Goal: Check status: Check status

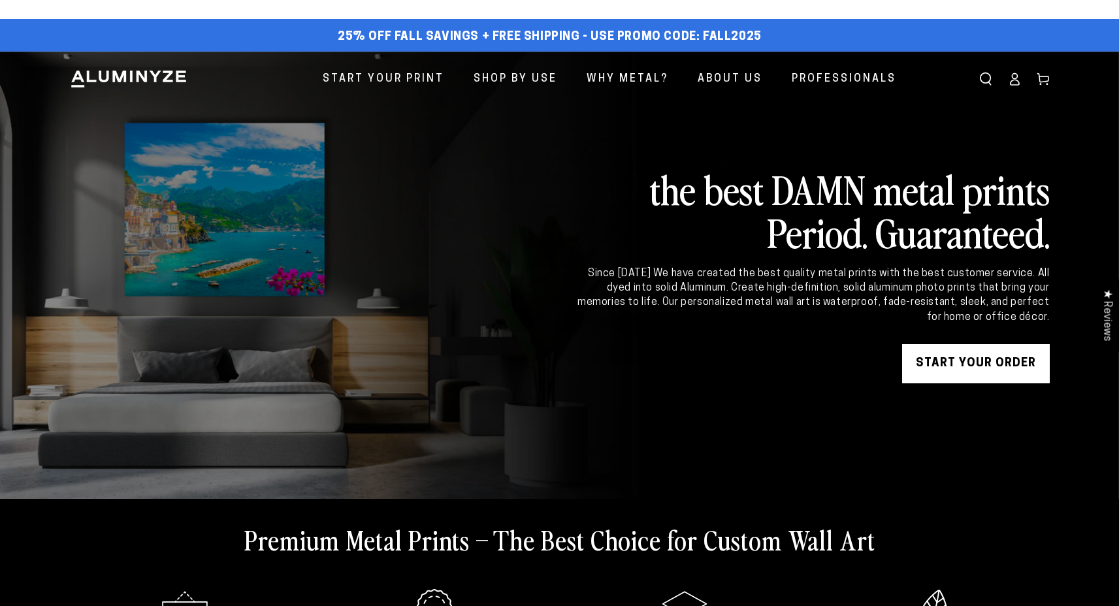
click at [1013, 84] on icon at bounding box center [1014, 79] width 13 height 13
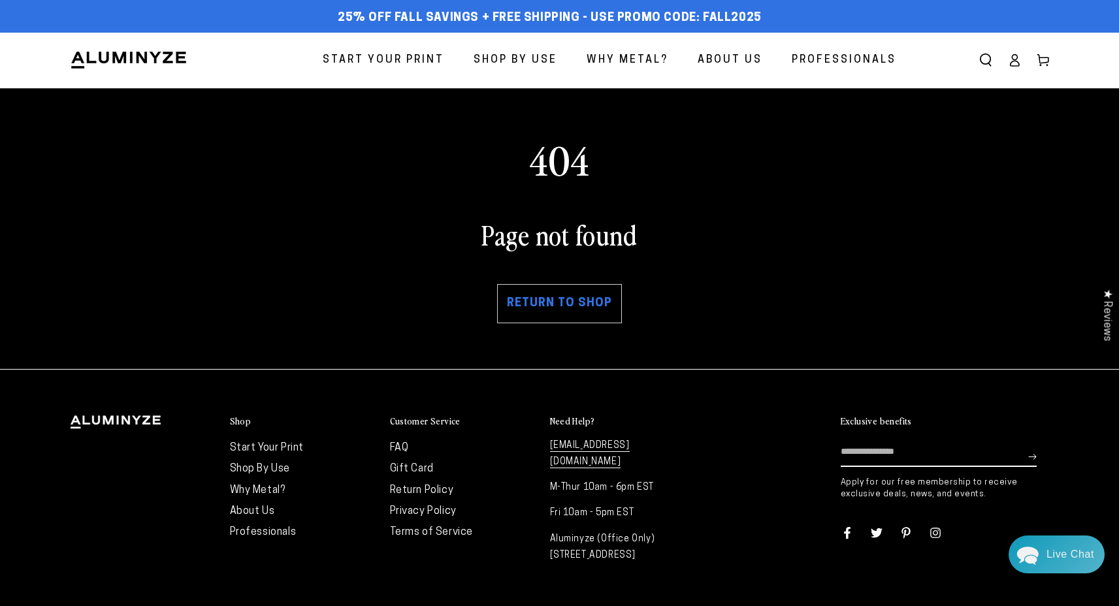
click at [1008, 56] on icon at bounding box center [1014, 60] width 13 height 13
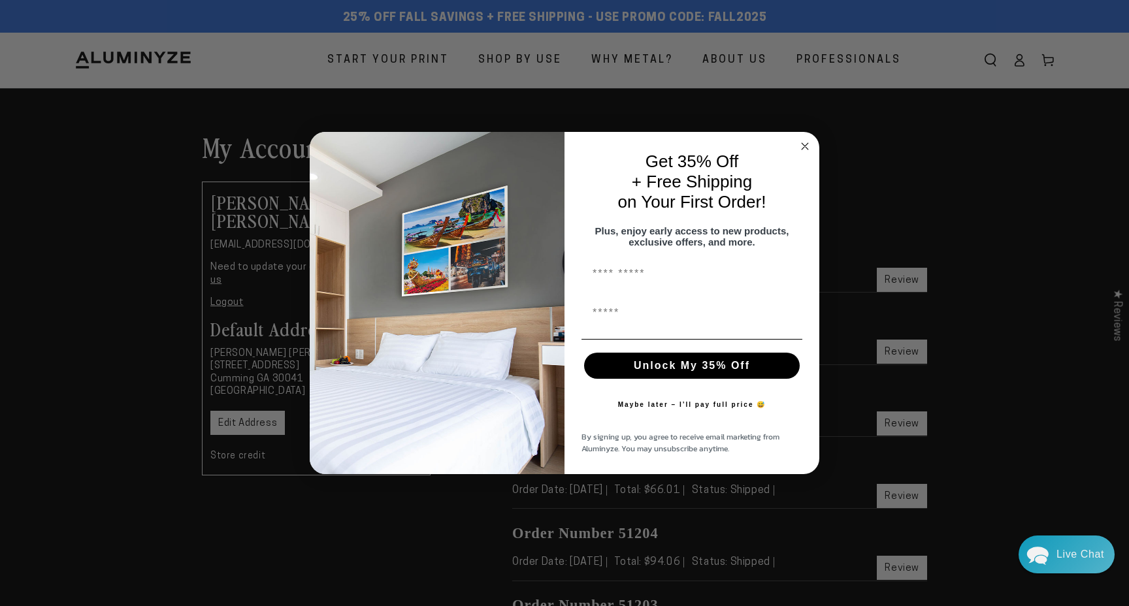
click at [804, 139] on circle "Close dialog" at bounding box center [805, 146] width 15 height 15
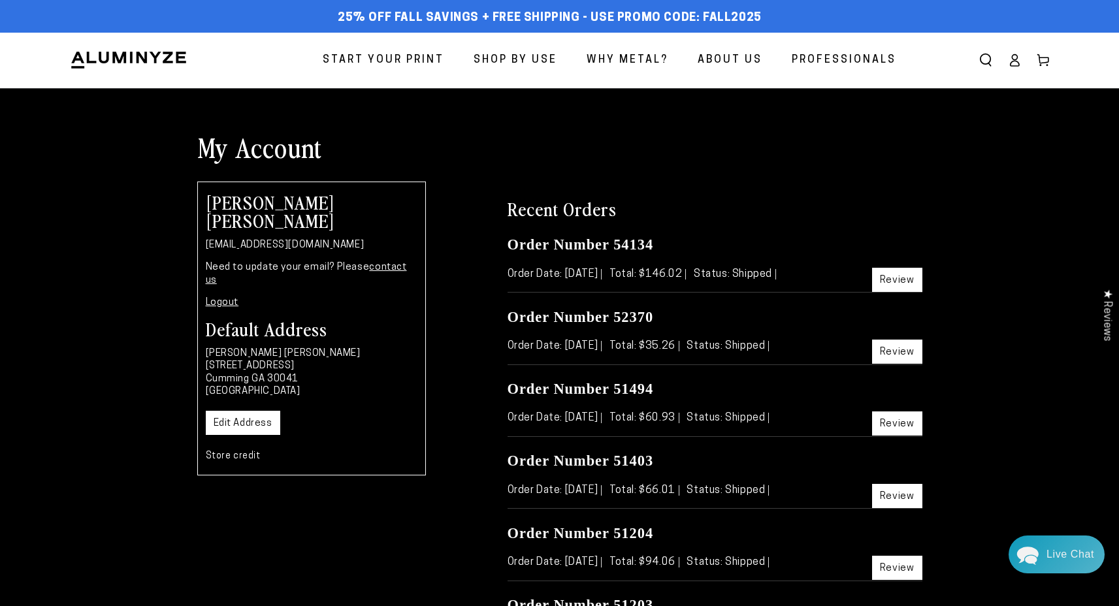
click at [910, 280] on link "Review" at bounding box center [897, 280] width 50 height 24
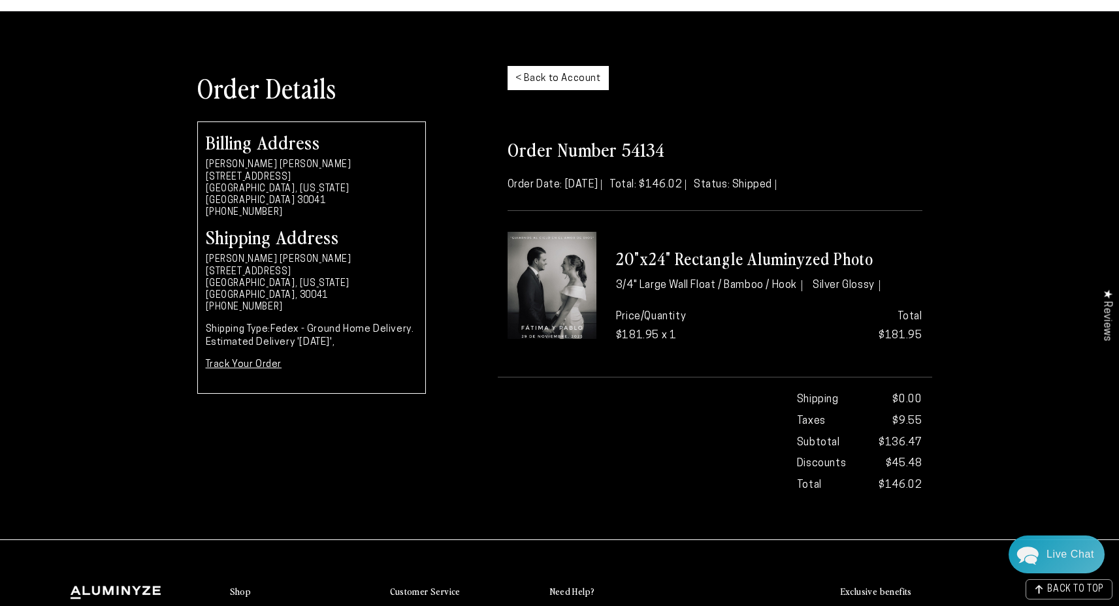
scroll to position [80, 0]
